Goal: Ask a question

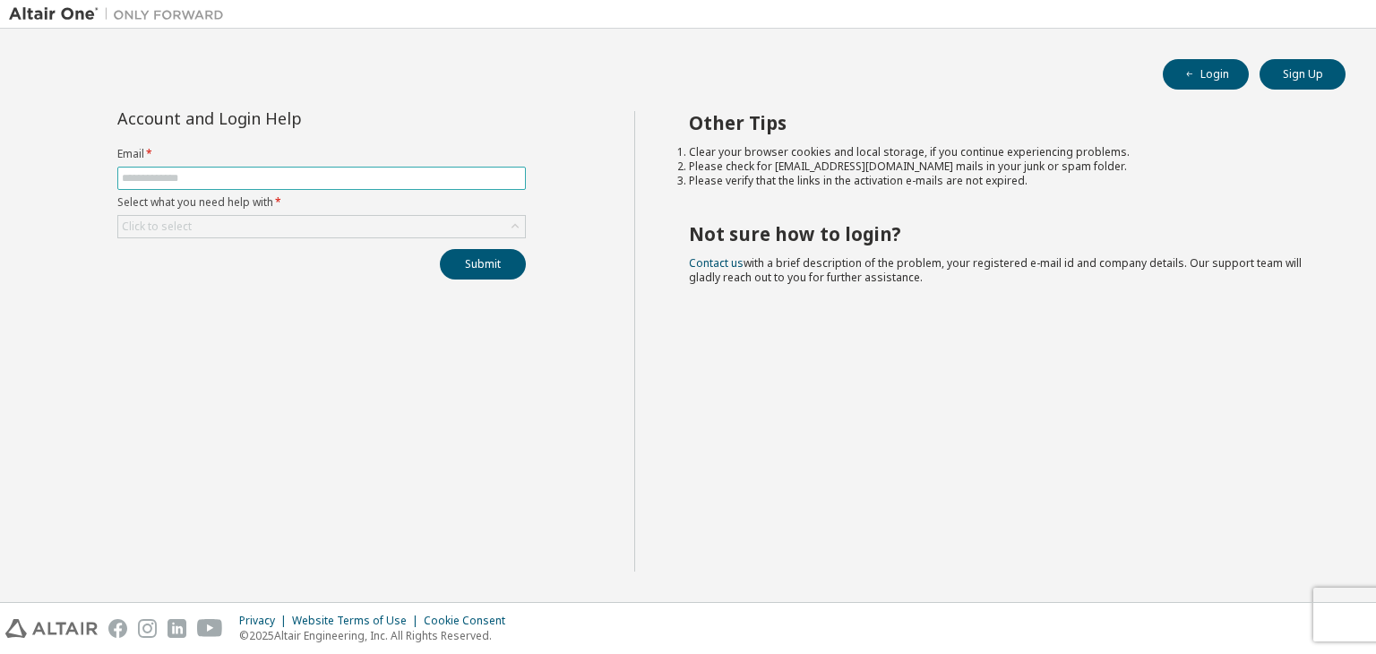
click at [245, 167] on span at bounding box center [321, 178] width 408 height 23
click at [250, 174] on input "text" at bounding box center [321, 178] width 399 height 14
type input "**********"
